Goal: Task Accomplishment & Management: Manage account settings

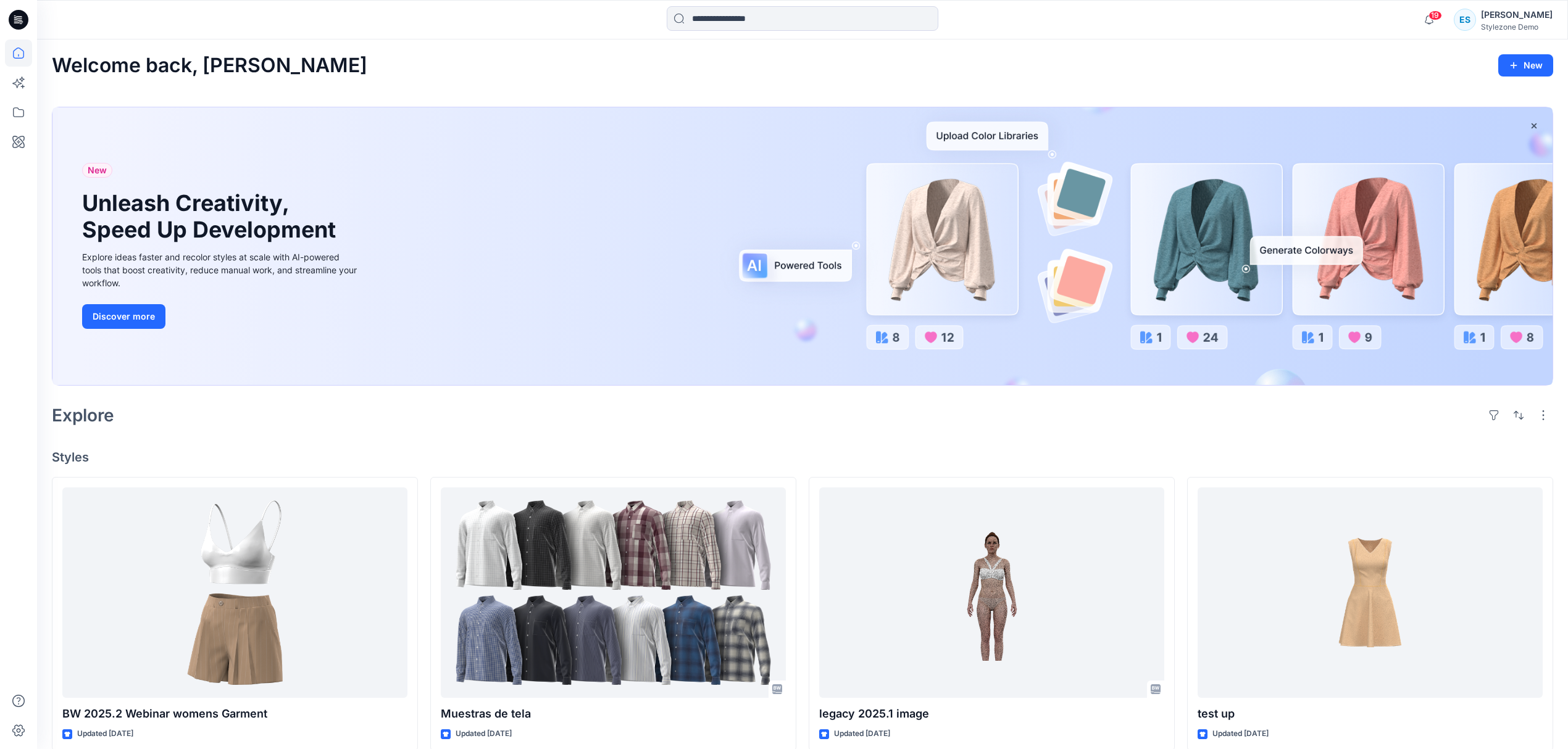
click at [1529, 26] on div "Stylezone Demo" at bounding box center [1516, 27] width 71 height 9
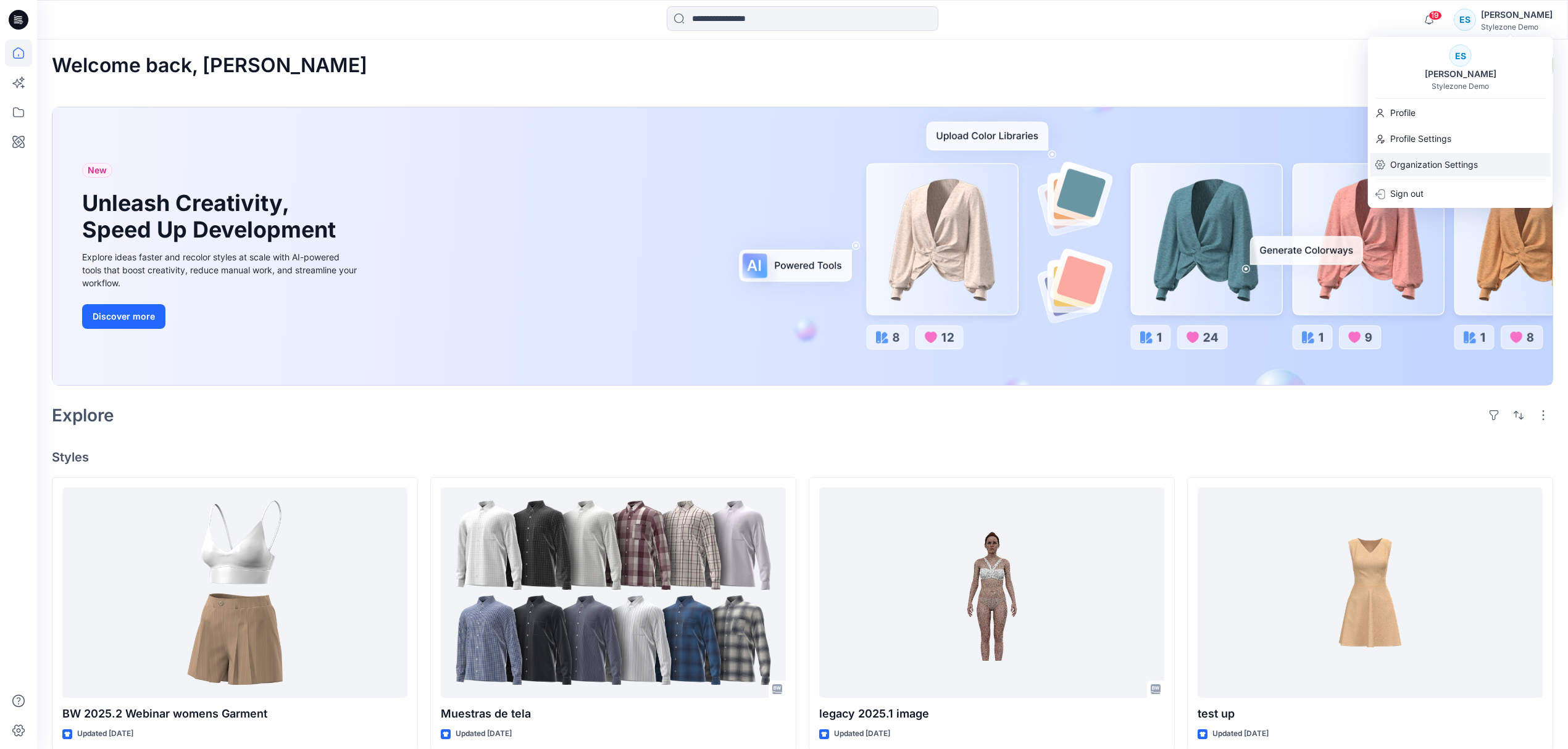
click at [1443, 171] on p "Organization Settings" at bounding box center [1434, 165] width 87 height 24
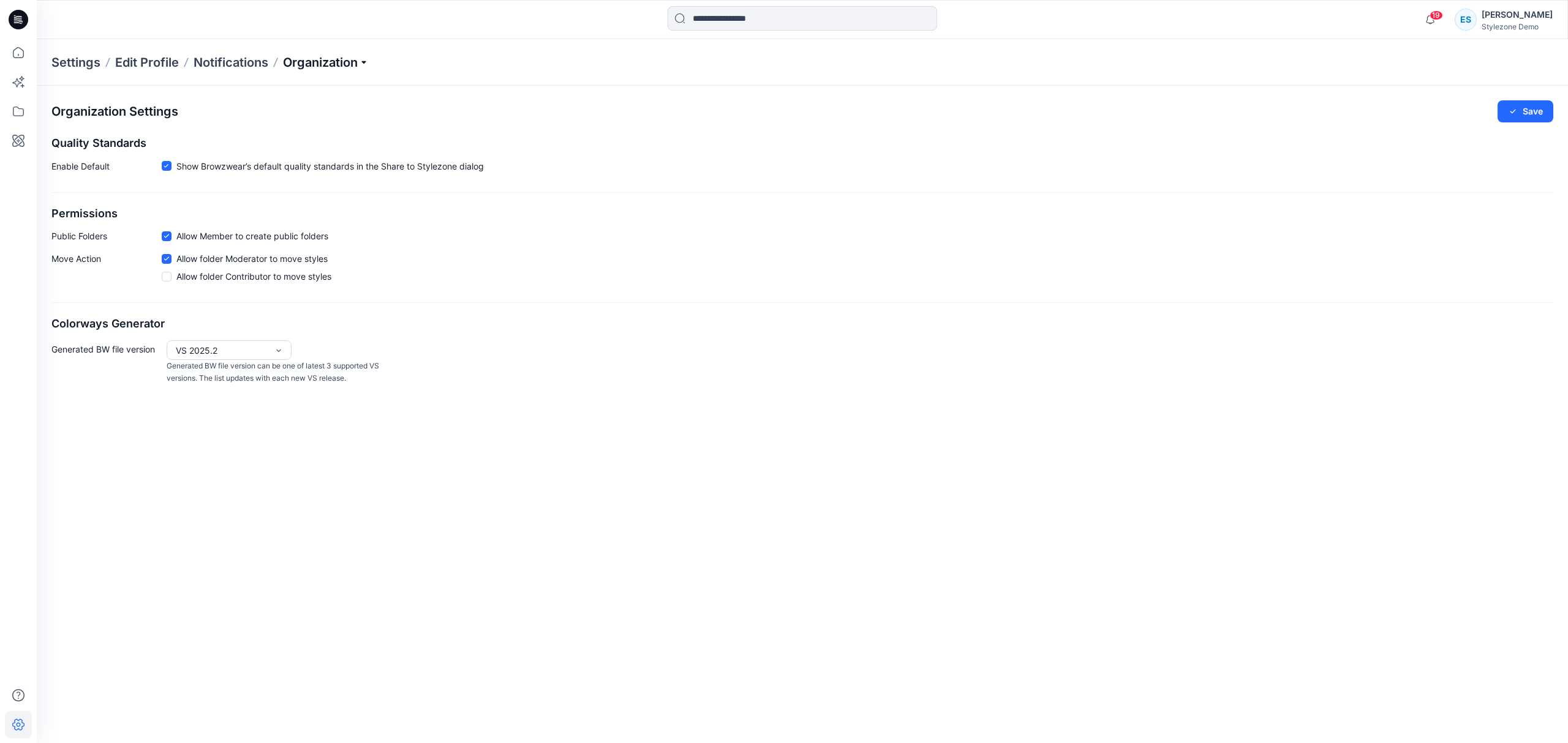
click at [314, 61] on p "Organization" at bounding box center [326, 62] width 86 height 17
click at [1512, 24] on div "Stylezone Demo" at bounding box center [1516, 27] width 71 height 9
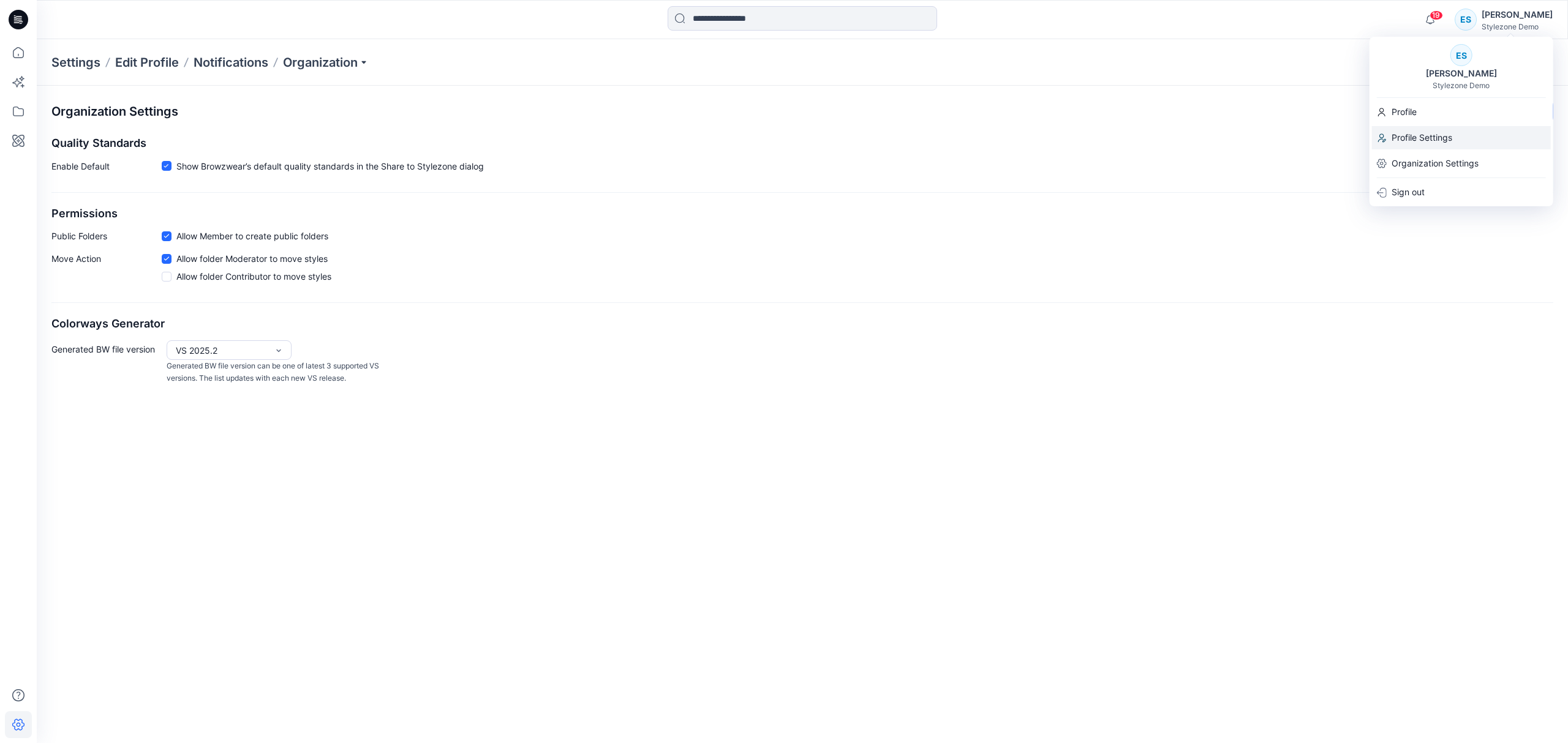
click at [1453, 141] on div "Profile Settings" at bounding box center [1461, 138] width 179 height 24
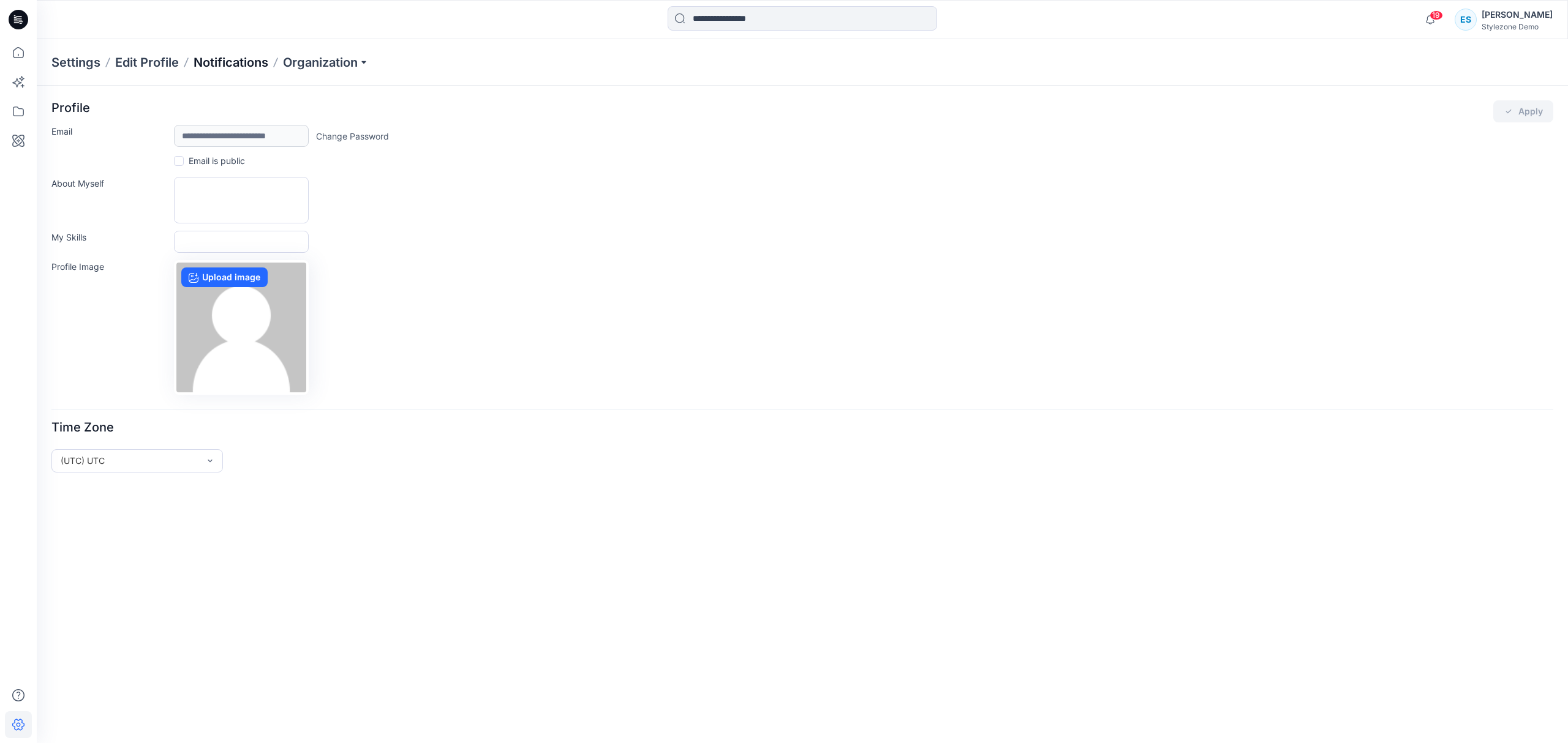
click at [243, 65] on p "Notifications" at bounding box center [231, 62] width 75 height 17
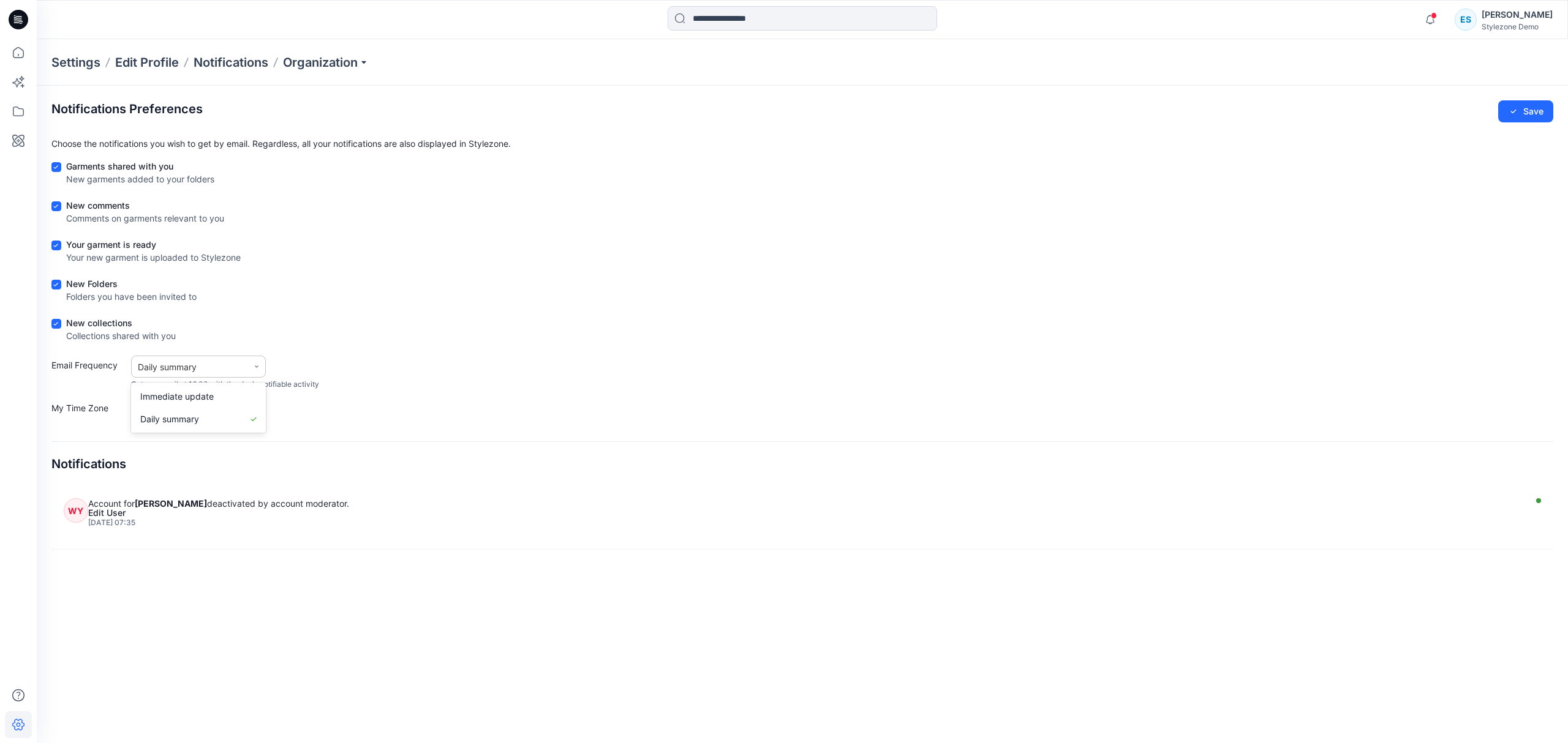
click at [193, 371] on div "Daily summary" at bounding box center [189, 367] width 104 height 13
click at [194, 370] on div "Daily summary" at bounding box center [189, 367] width 104 height 13
click at [145, 56] on p "Edit Profile" at bounding box center [147, 62] width 64 height 17
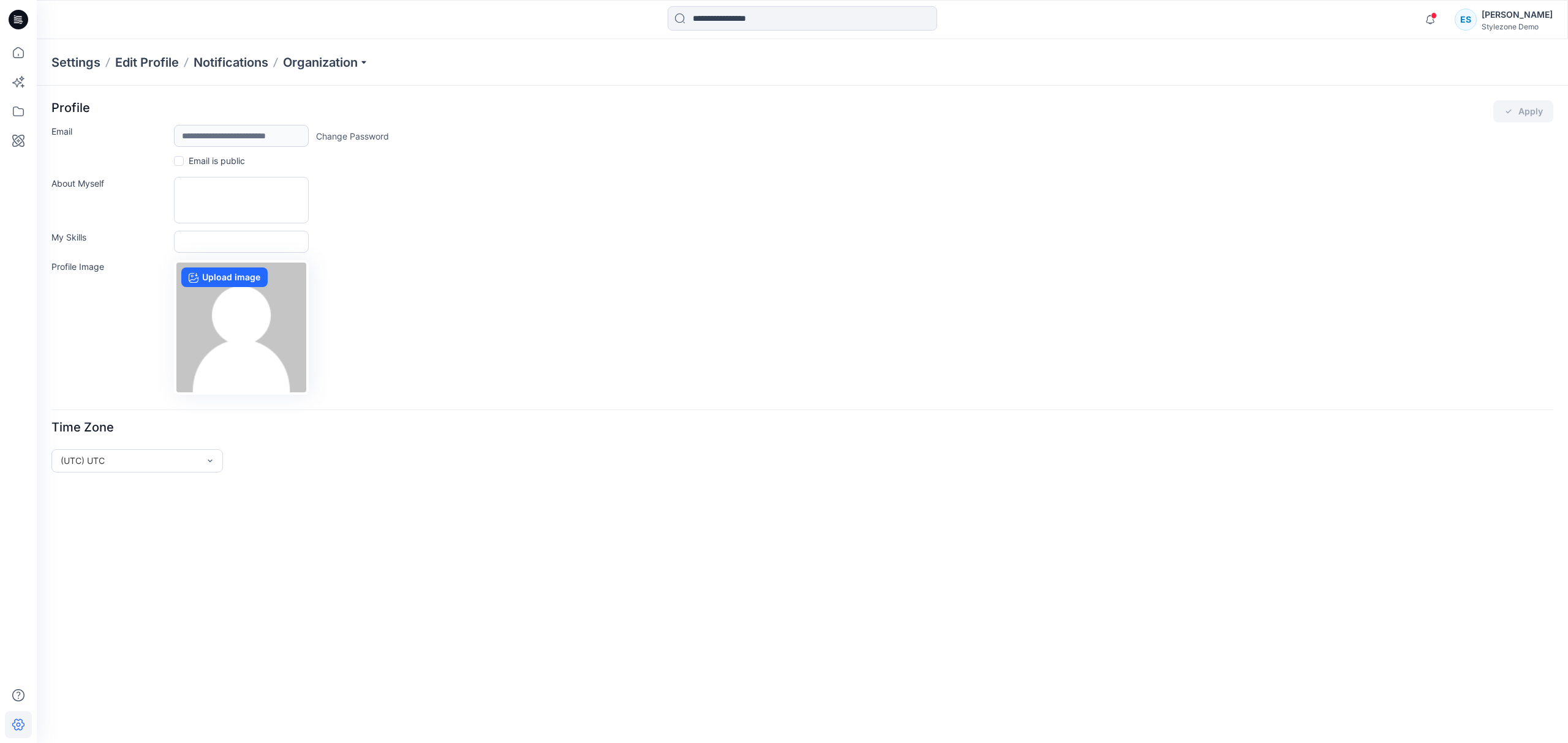
click at [79, 61] on p "Settings" at bounding box center [76, 62] width 49 height 17
click at [24, 49] on icon at bounding box center [17, 52] width 27 height 27
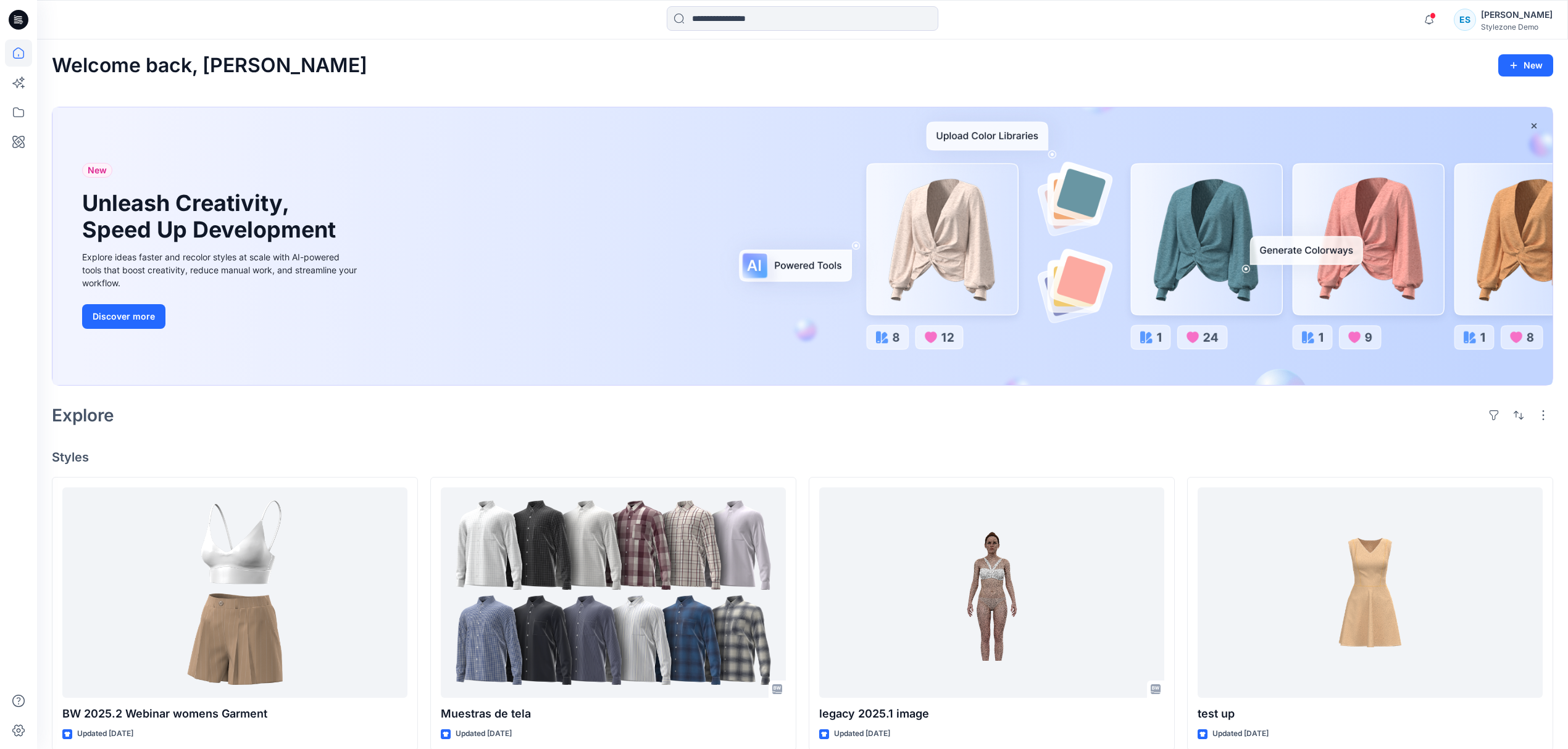
click at [1522, 24] on div "Stylezone Demo" at bounding box center [1516, 27] width 71 height 9
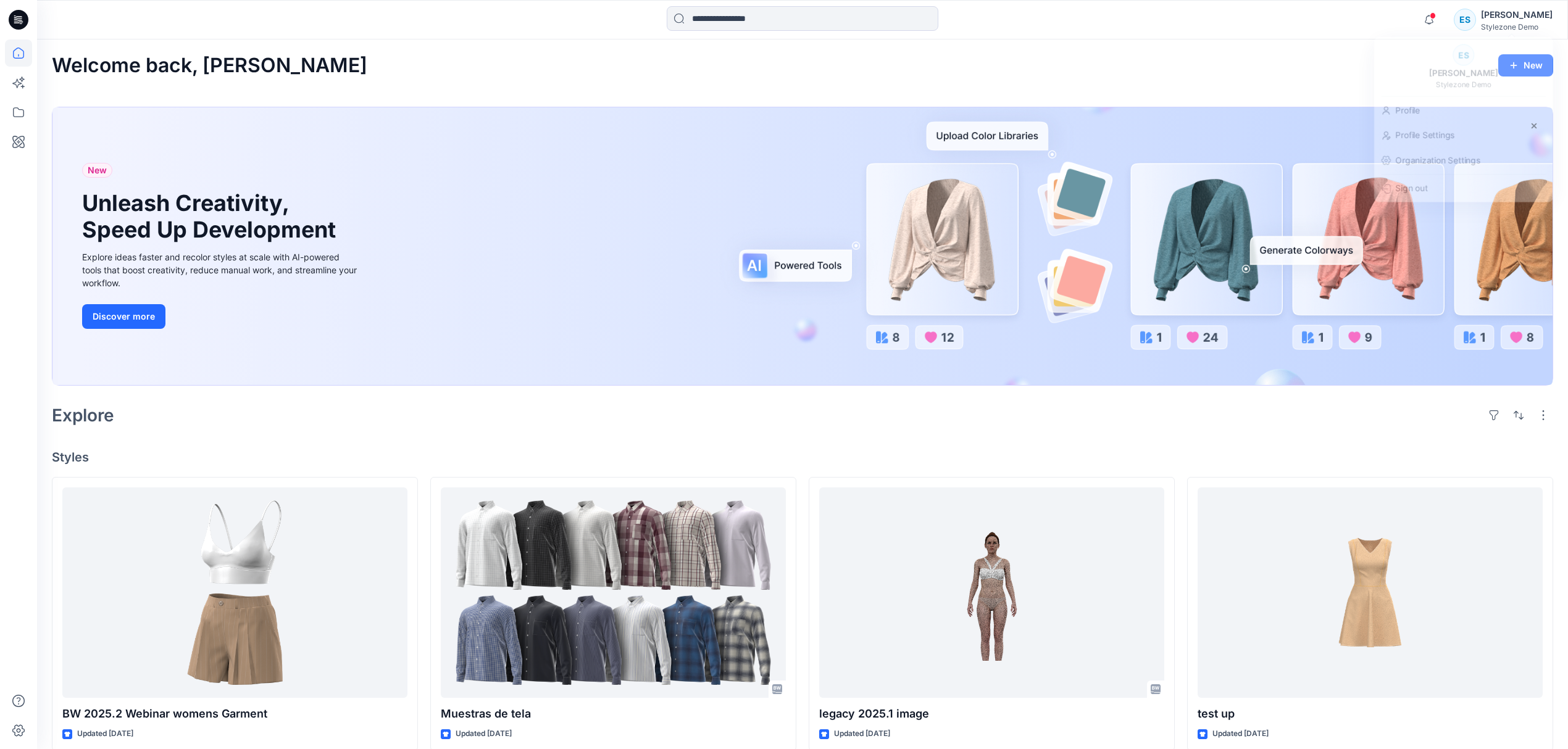
drag, startPoint x: 1312, startPoint y: 68, endPoint x: 1311, endPoint y: 80, distance: 12.0
click at [1311, 80] on div "Welcome back, [PERSON_NAME] New New Unleash Creativity, Speed Up Development Ex…" at bounding box center [802, 711] width 1530 height 1344
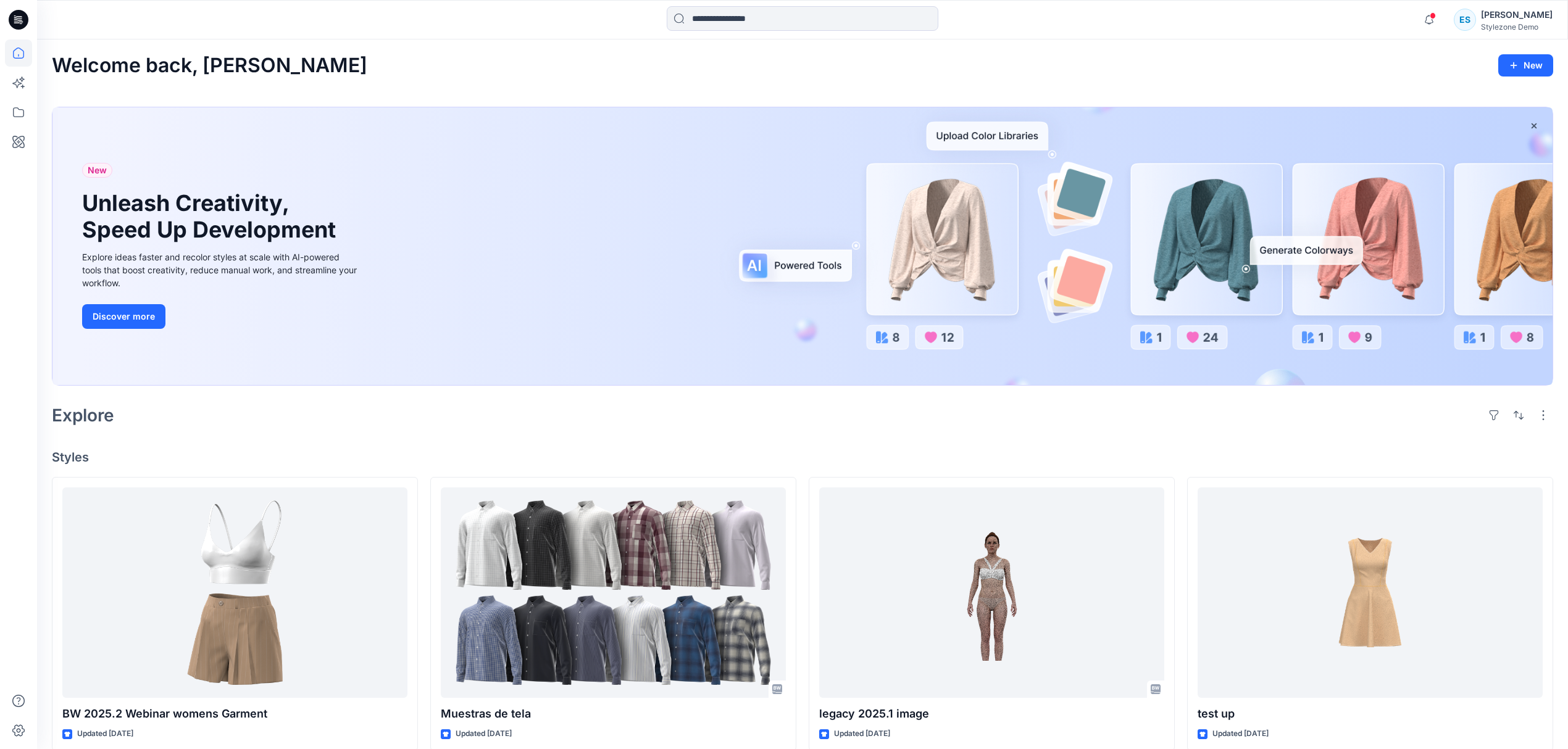
click at [1492, 21] on div "ES [PERSON_NAME] Stylezone Demo" at bounding box center [1503, 20] width 99 height 25
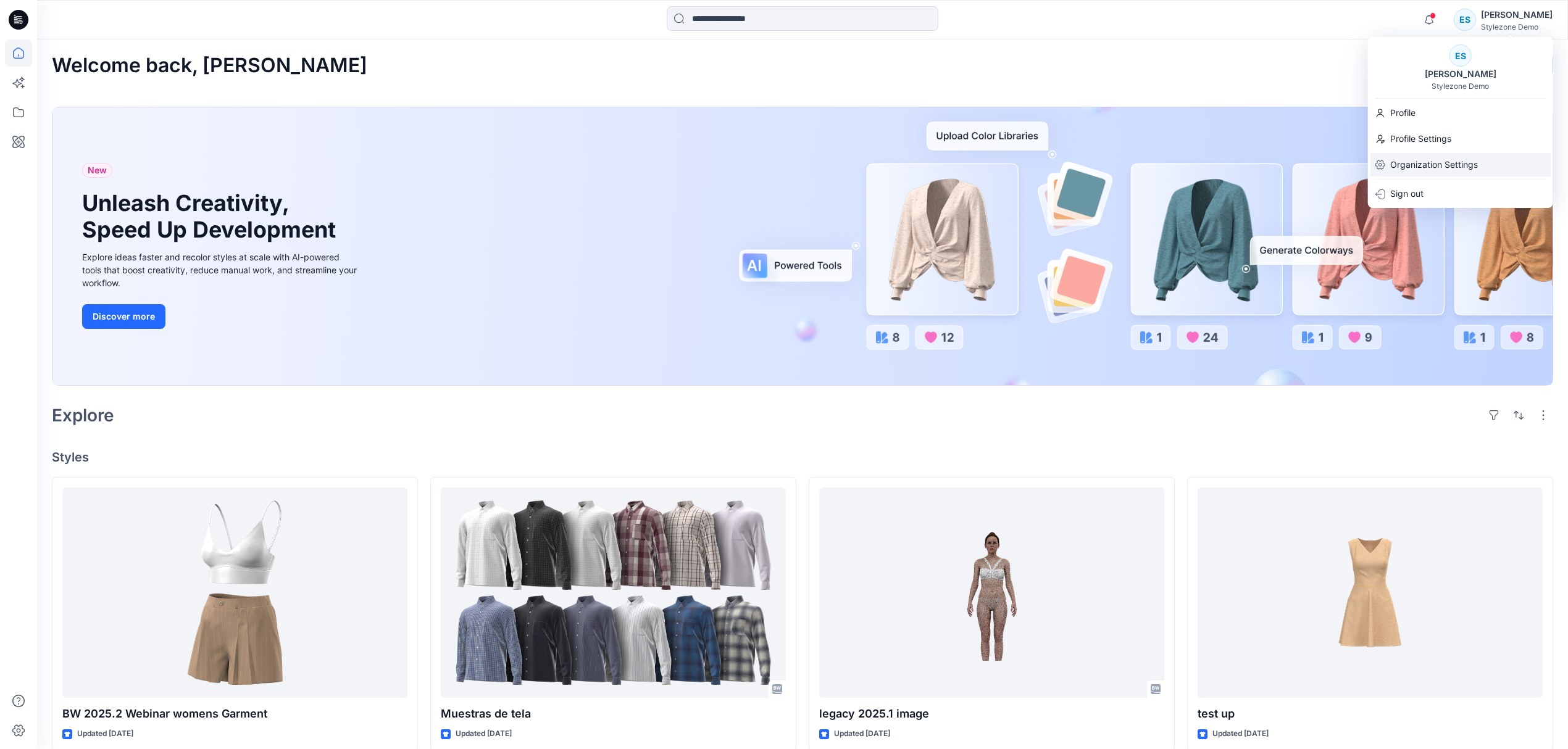
click at [1459, 158] on p "Organization Settings" at bounding box center [1434, 165] width 87 height 24
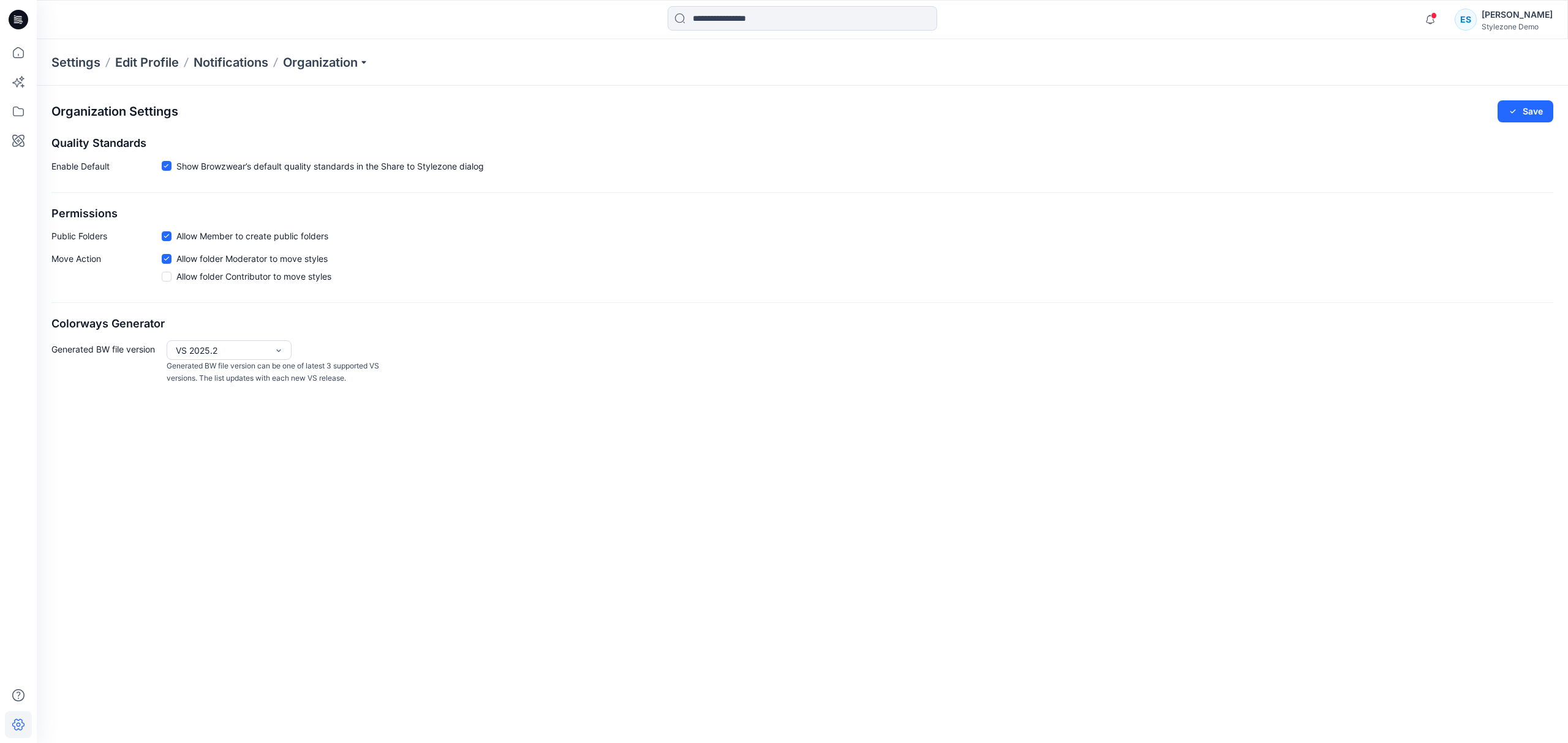
click at [319, 49] on div "Settings Edit Profile Notifications Organization" at bounding box center [802, 62] width 1531 height 46
click at [322, 62] on p "Organization" at bounding box center [326, 62] width 86 height 17
click at [26, 48] on icon at bounding box center [17, 52] width 27 height 27
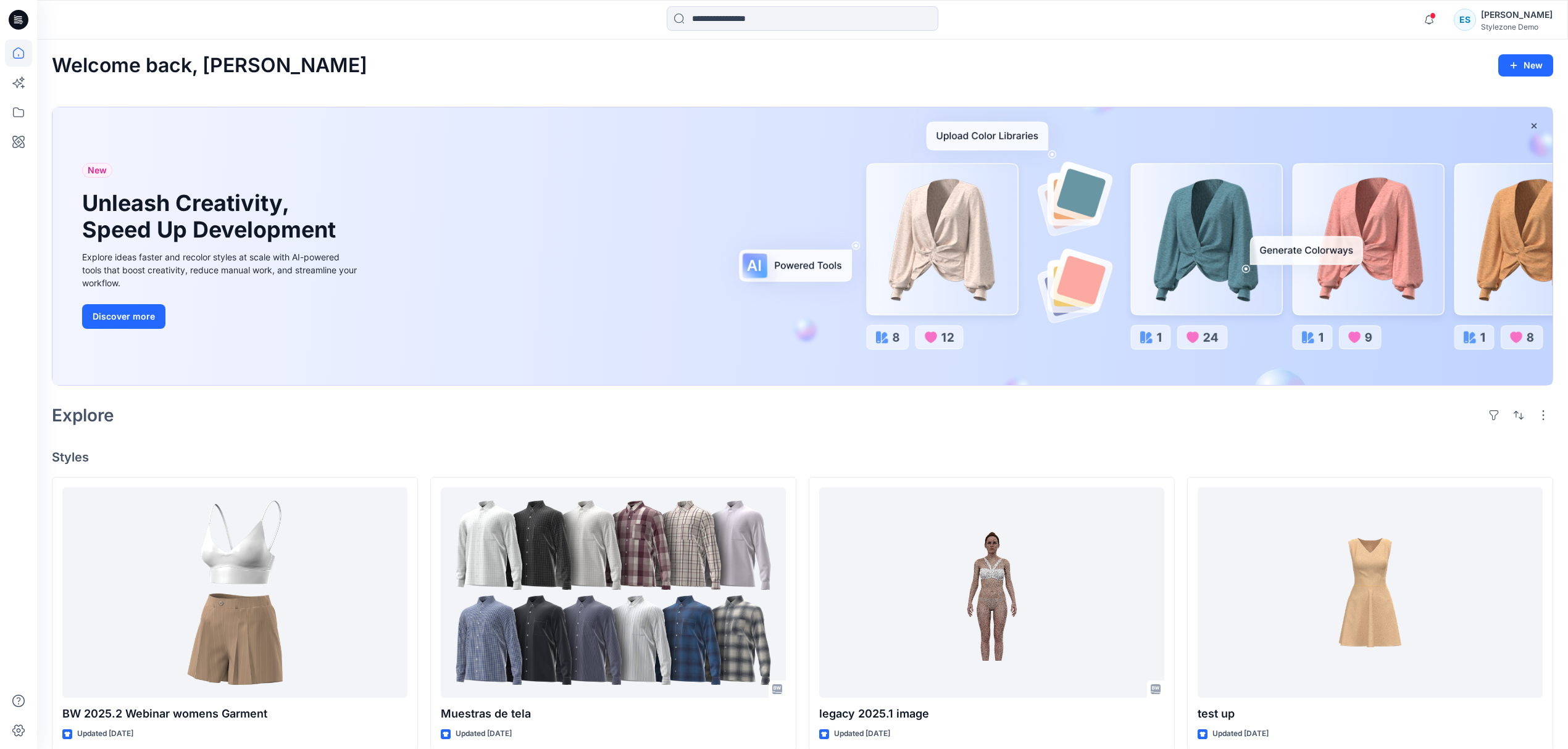
click at [1507, 28] on div "Stylezone Demo" at bounding box center [1516, 27] width 71 height 9
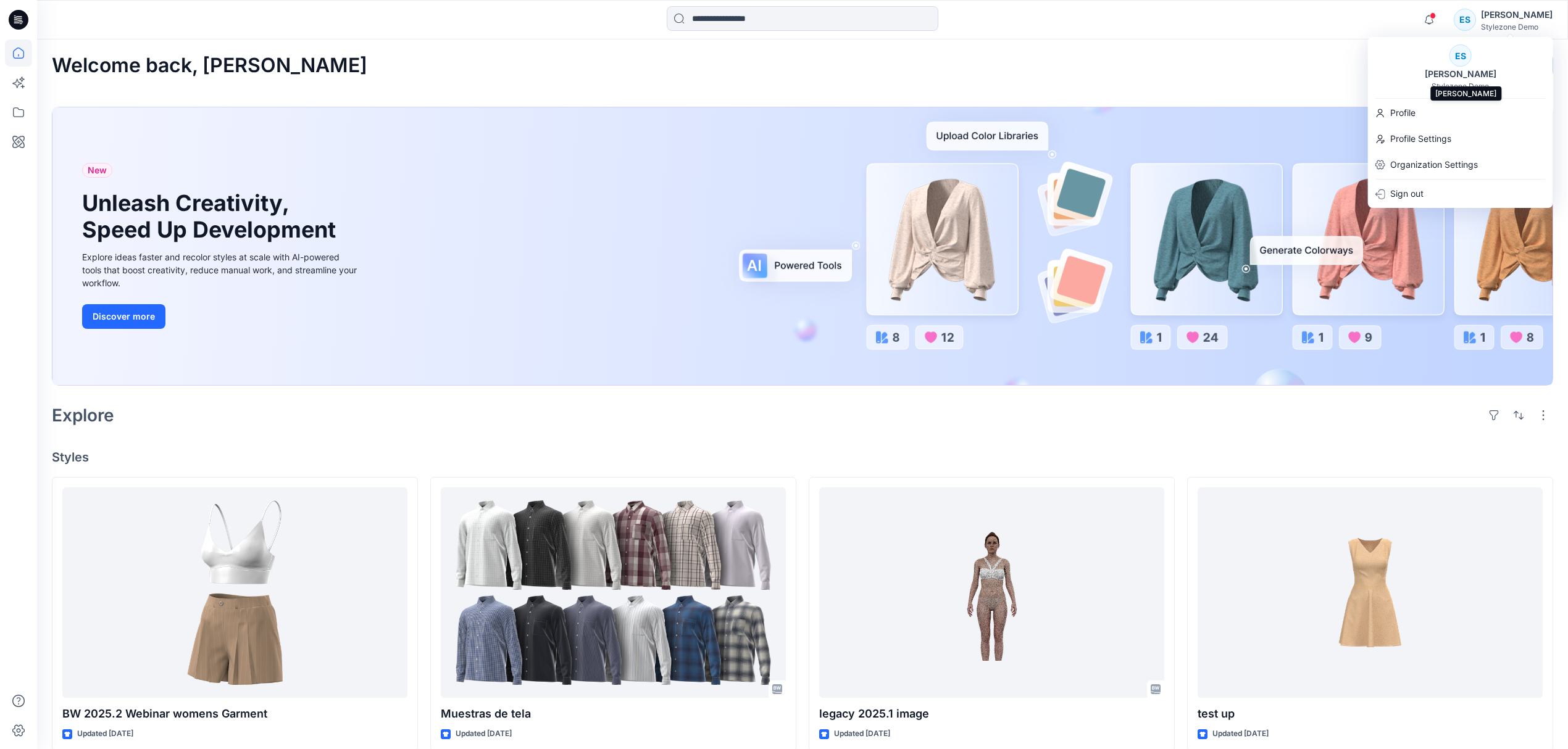
click at [1473, 79] on div "[PERSON_NAME]" at bounding box center [1460, 74] width 87 height 15
